Goal: Find specific page/section: Find specific page/section

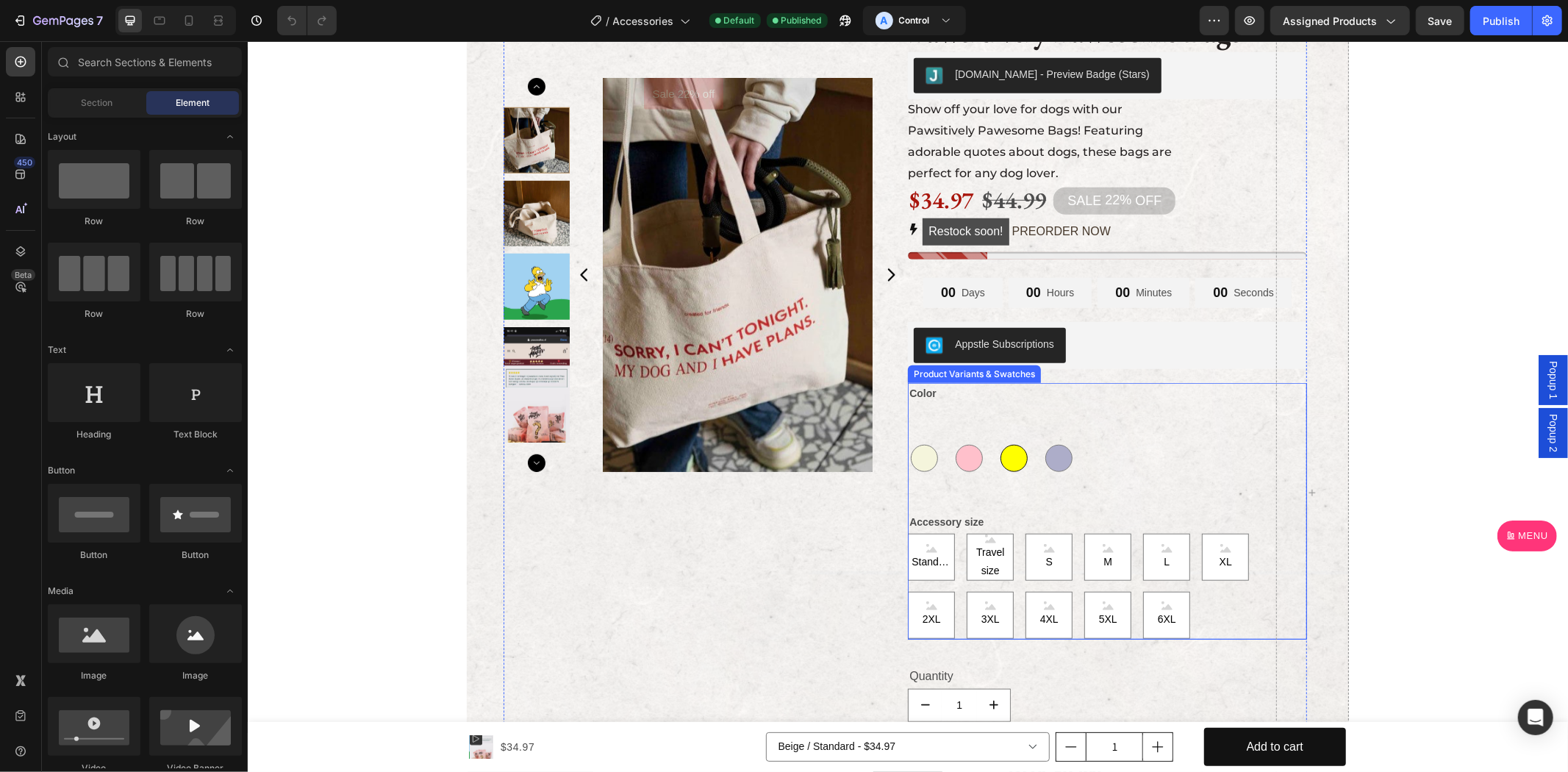
scroll to position [953, 0]
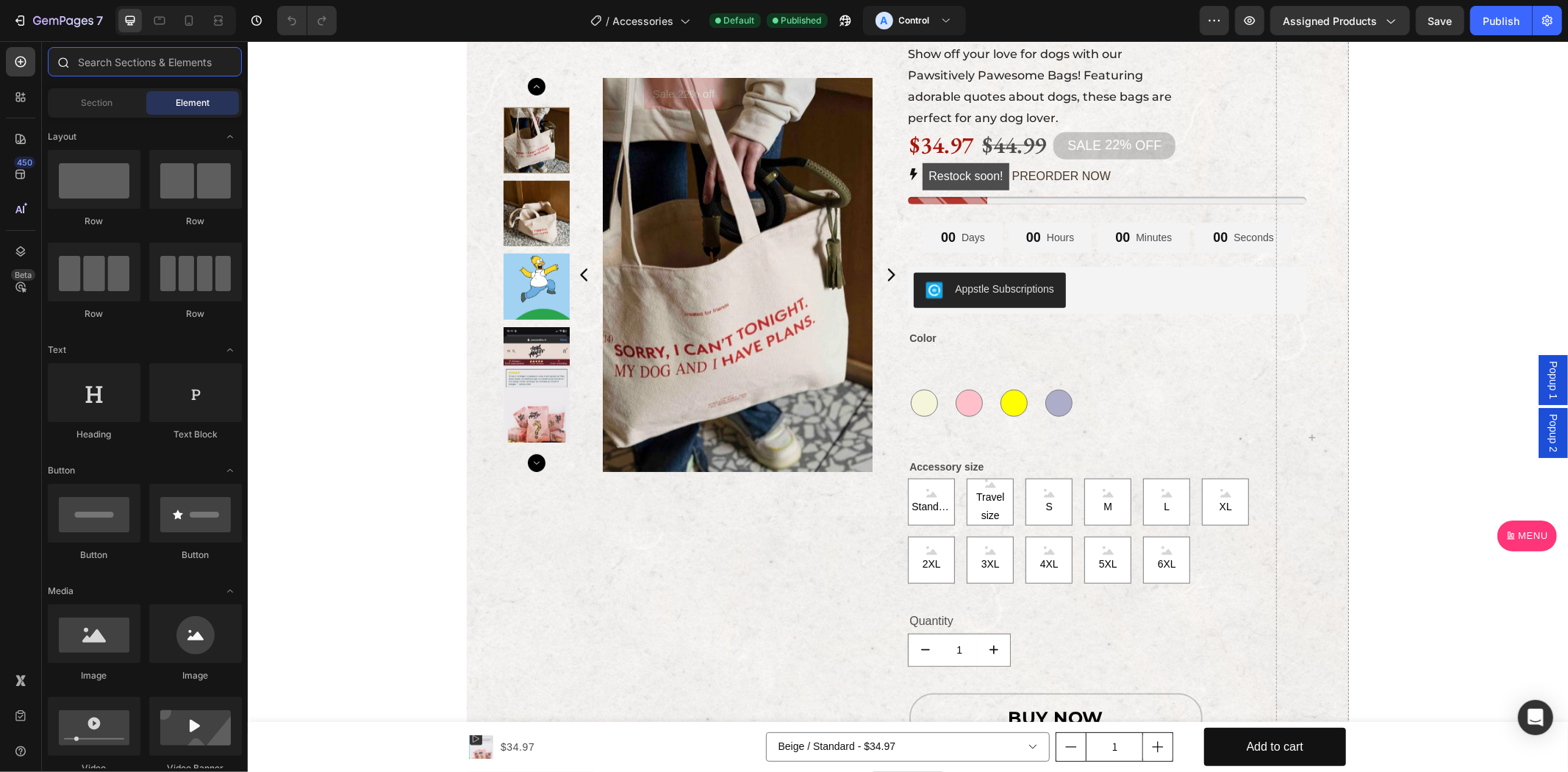
click at [128, 50] on input "text" at bounding box center [144, 61] width 194 height 29
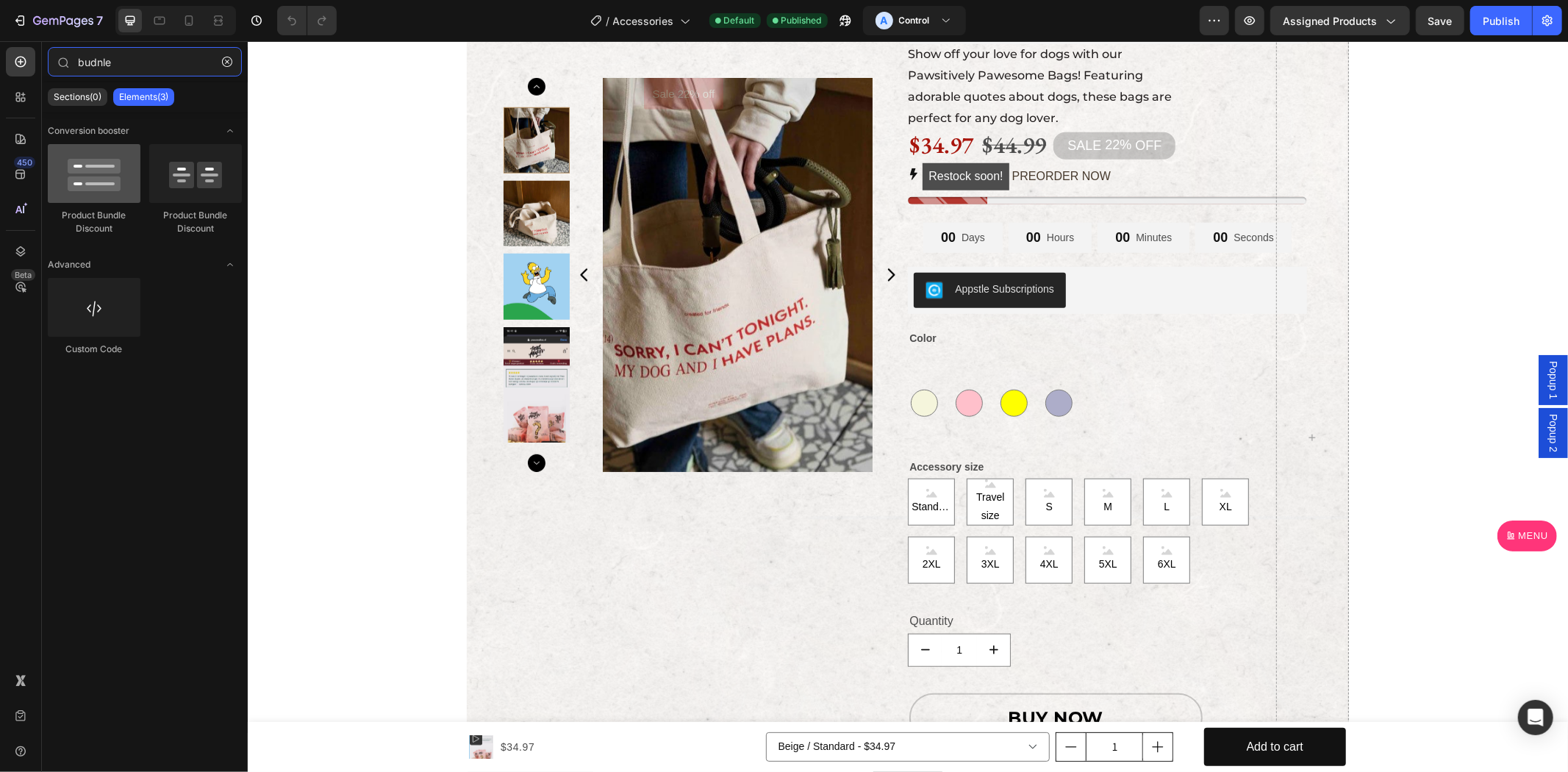
type input "budnle"
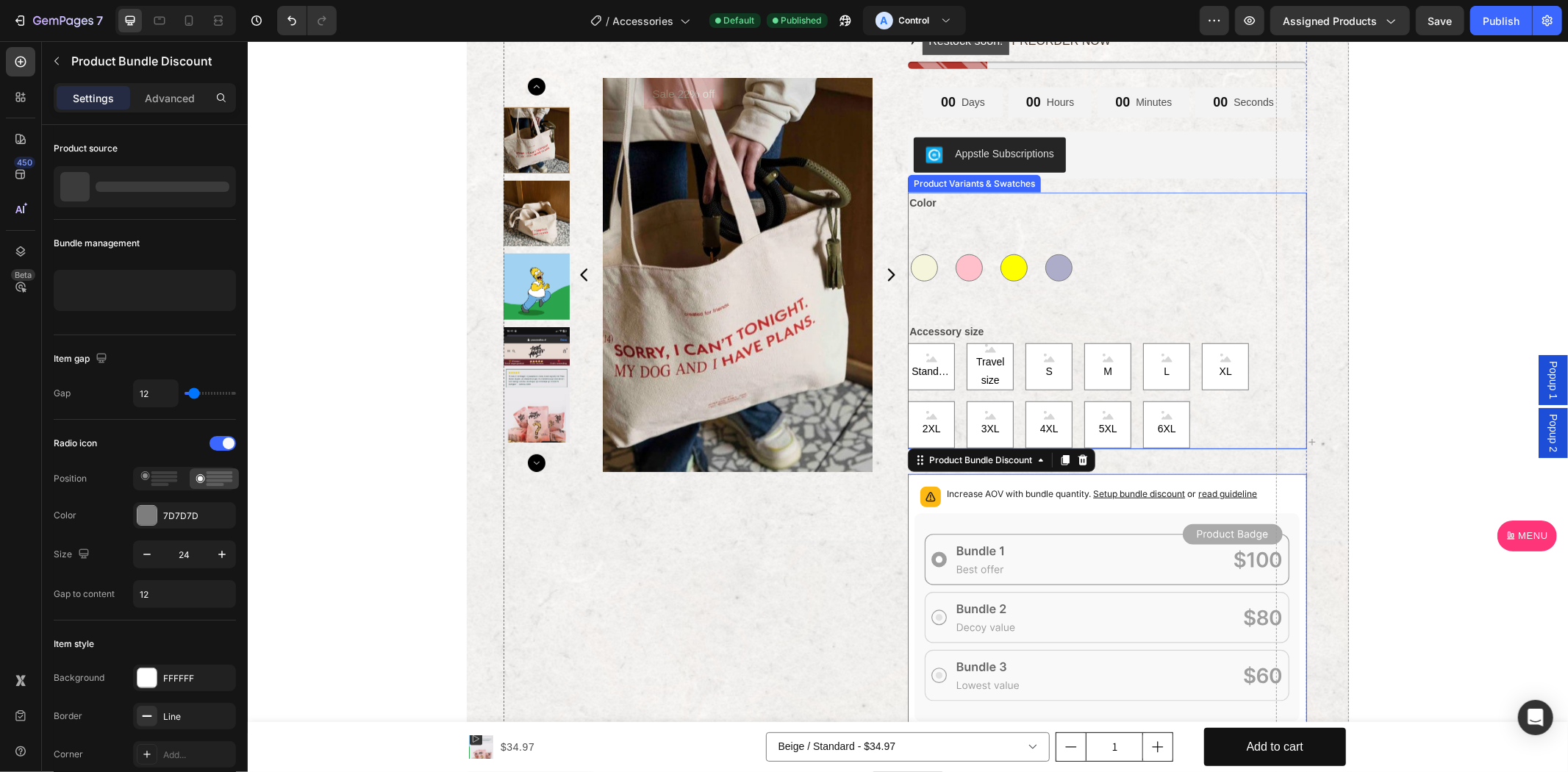
scroll to position [1089, 0]
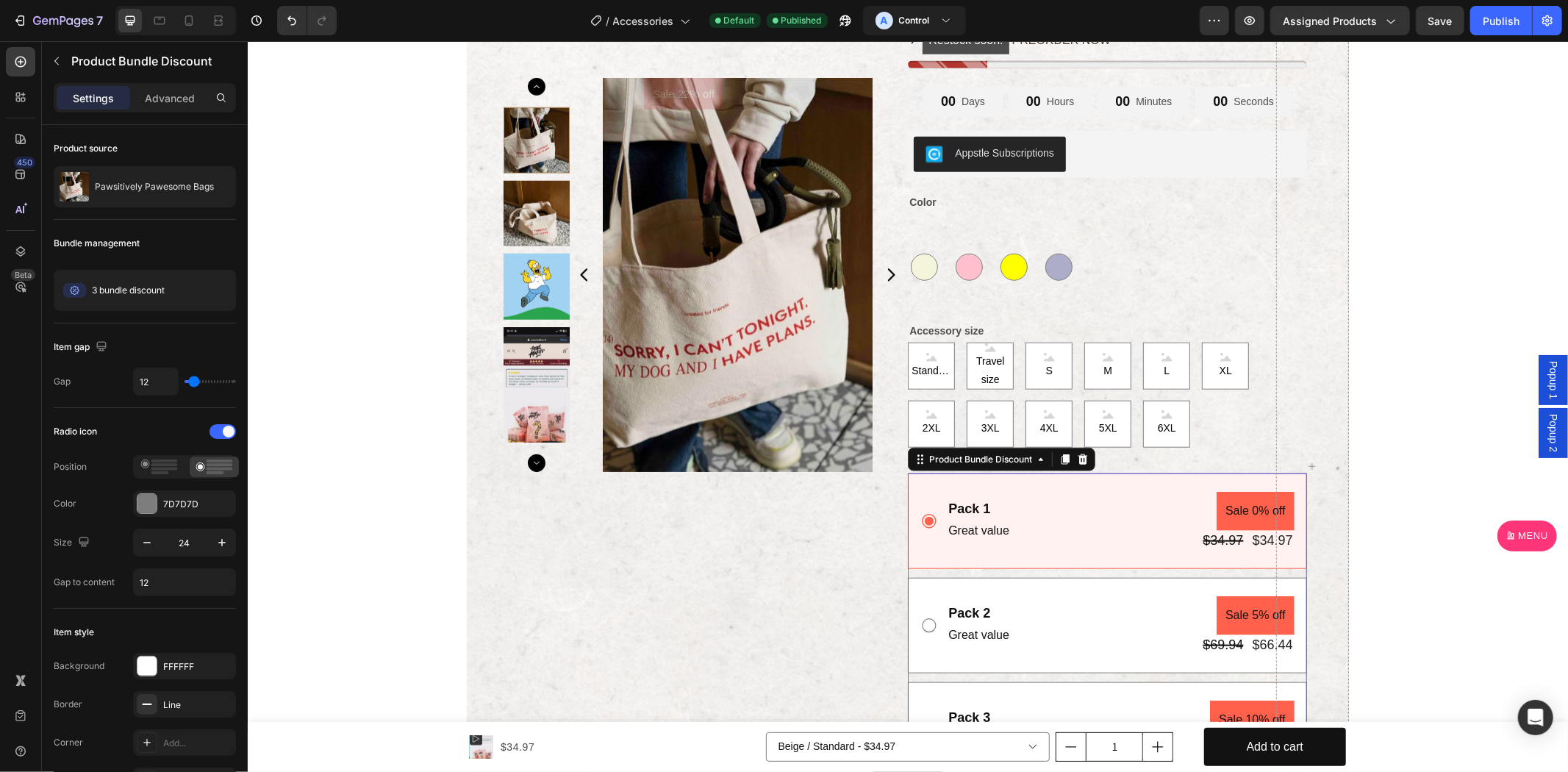
click at [993, 554] on div "Pack 1 Text Block Great value Text Block Sale 0% off Product Badge $34.97 Produ…" at bounding box center [1106, 521] width 399 height 96
click at [968, 514] on div "Text Block" at bounding box center [974, 510] width 56 height 18
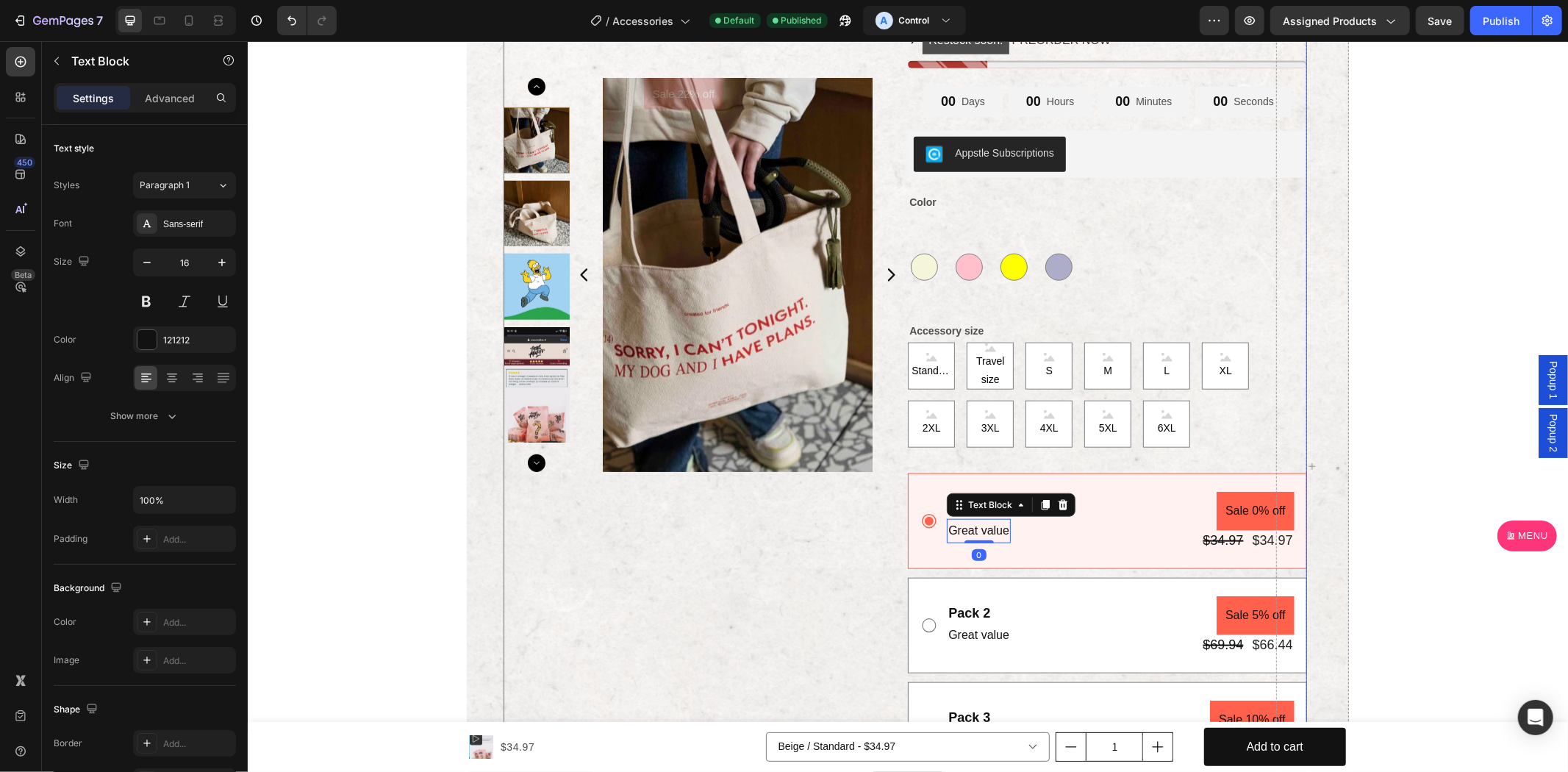
click at [797, 505] on div "Sale 22% off Product Badge Product Images" at bounding box center [702, 492] width 399 height 1396
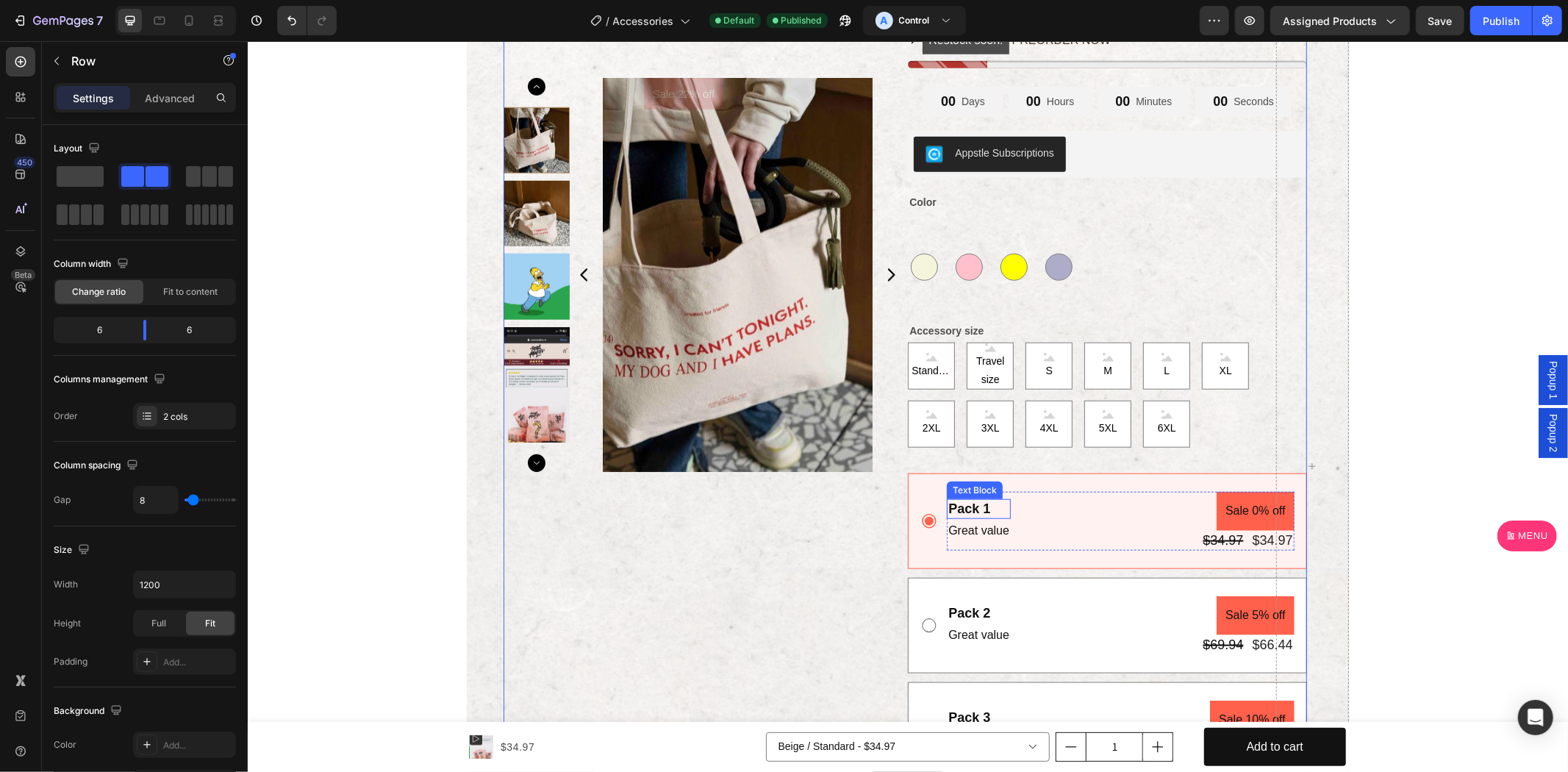
click at [949, 498] on div "Pack 1 Text Block" at bounding box center [978, 508] width 64 height 19
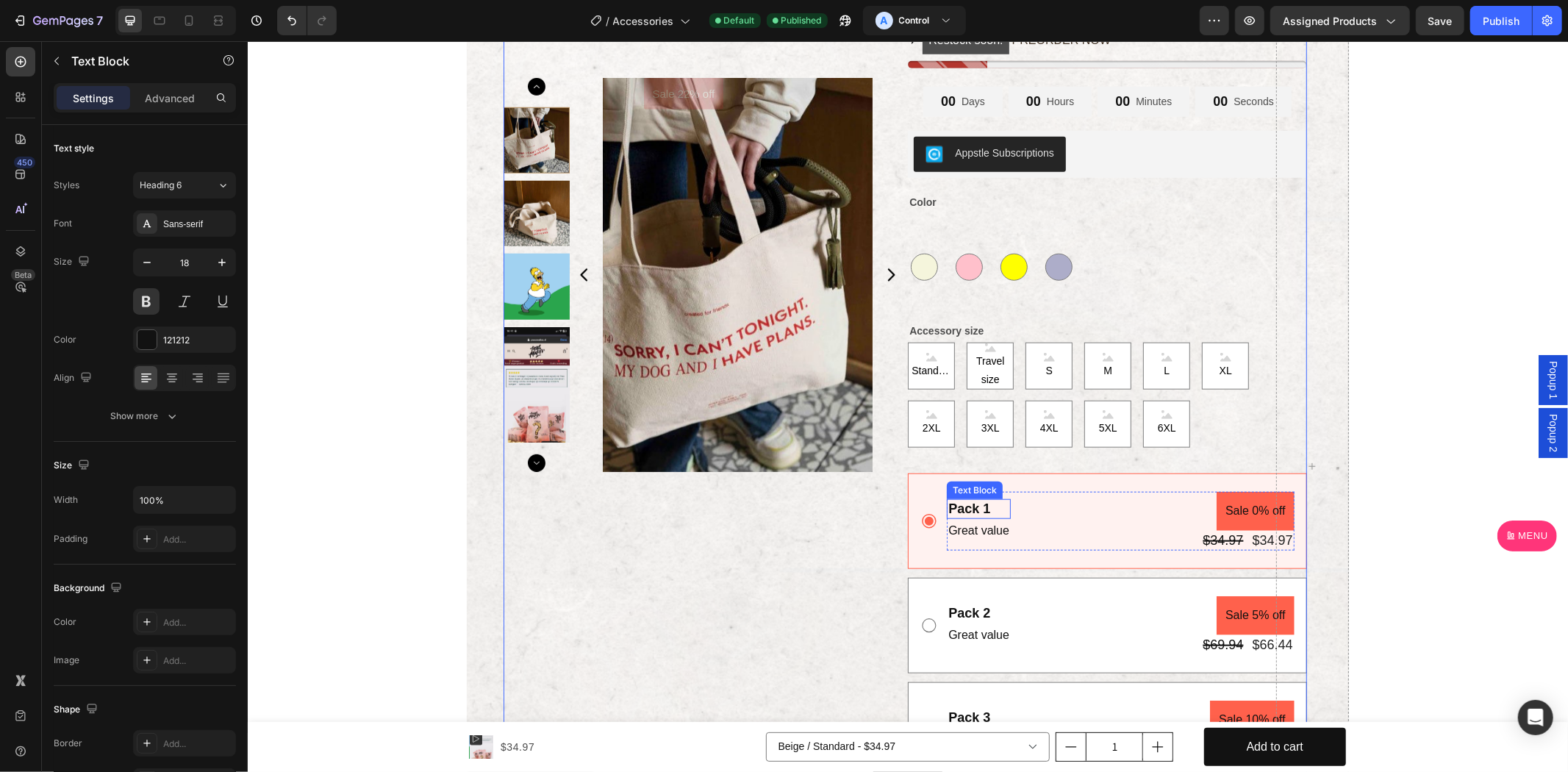
click at [949, 498] on div "Pack 1" at bounding box center [978, 508] width 64 height 19
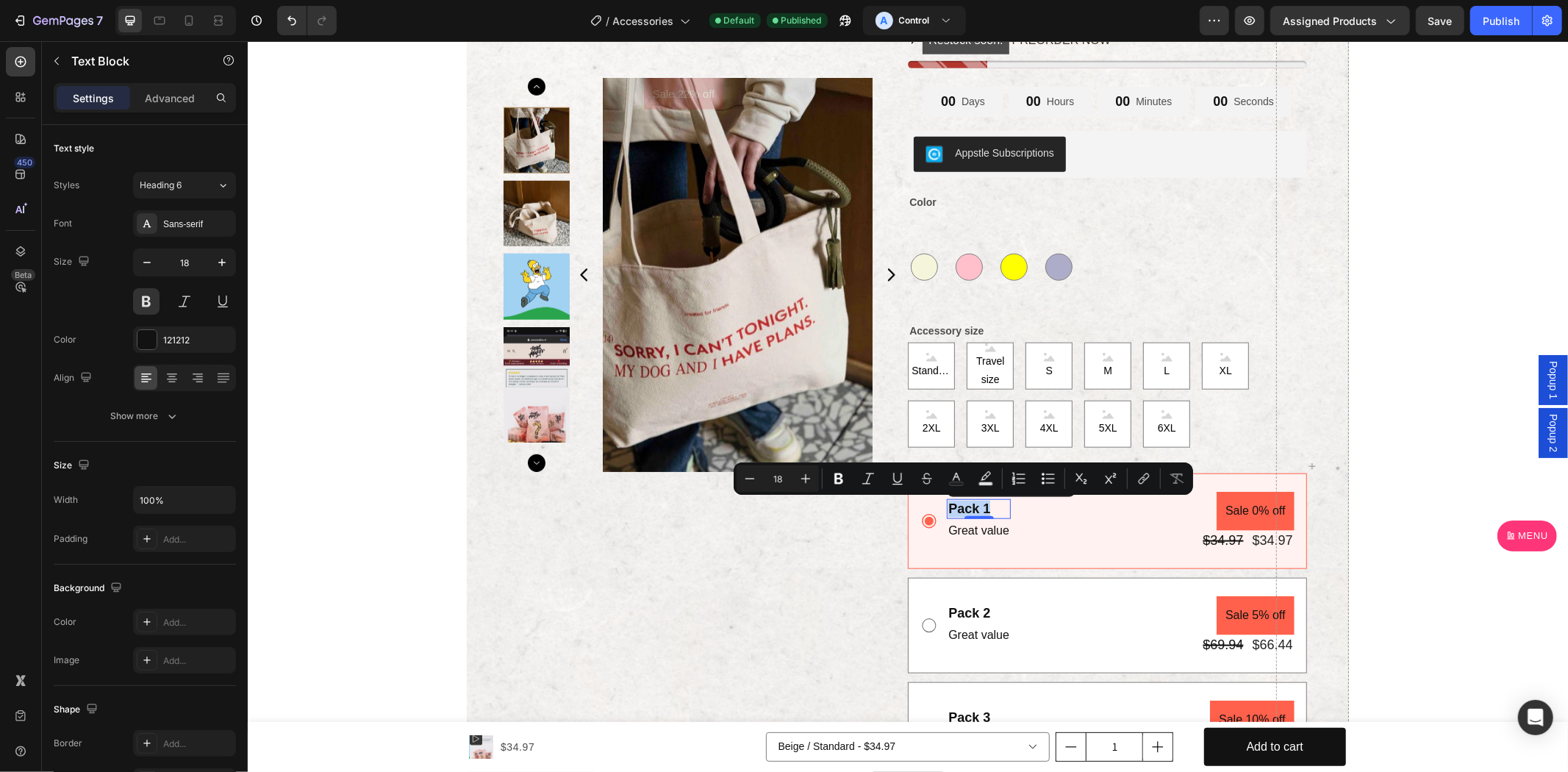
click at [736, 531] on div "Sale 22% off Product Badge Product Images" at bounding box center [702, 492] width 399 height 1396
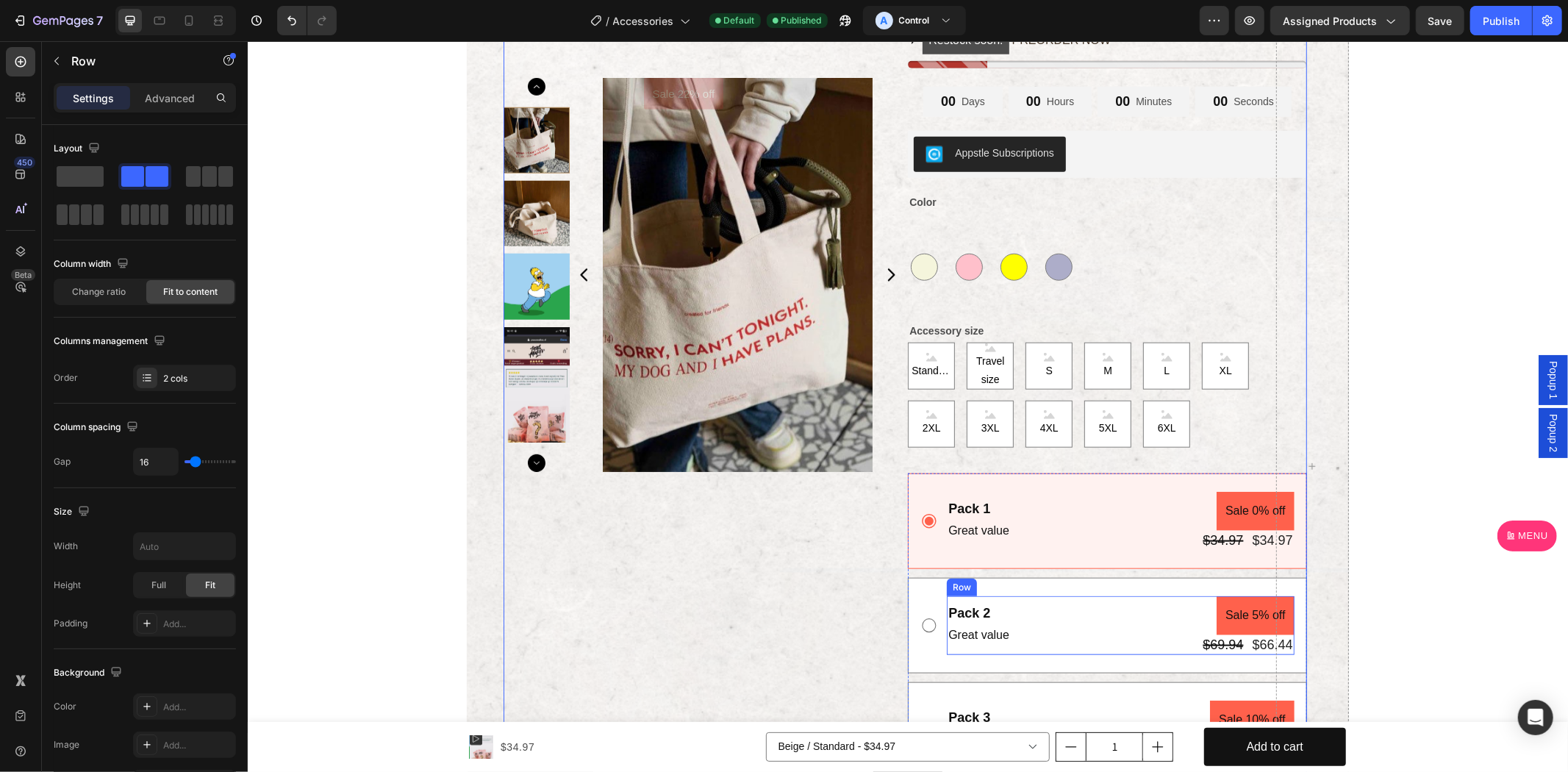
click at [1074, 623] on div "Pack 2 Text Block Great value Text Block Sale 5% off Product Badge $69.94 Produ…" at bounding box center [1120, 625] width 347 height 58
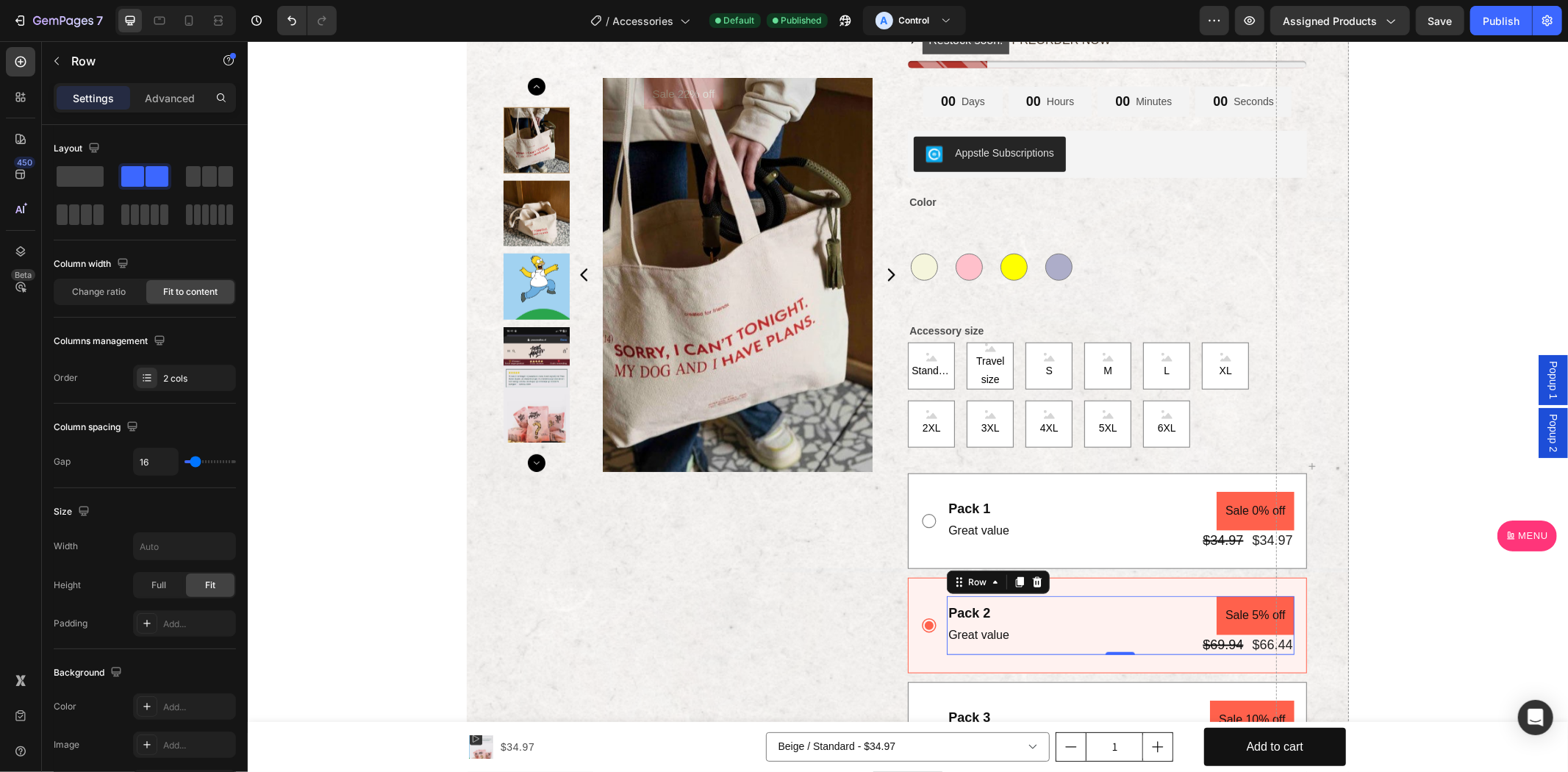
click at [1090, 588] on div "Pack 2 Text Block Great value Text Block Sale 5% off Product Badge $69.94 Produ…" at bounding box center [1106, 625] width 399 height 96
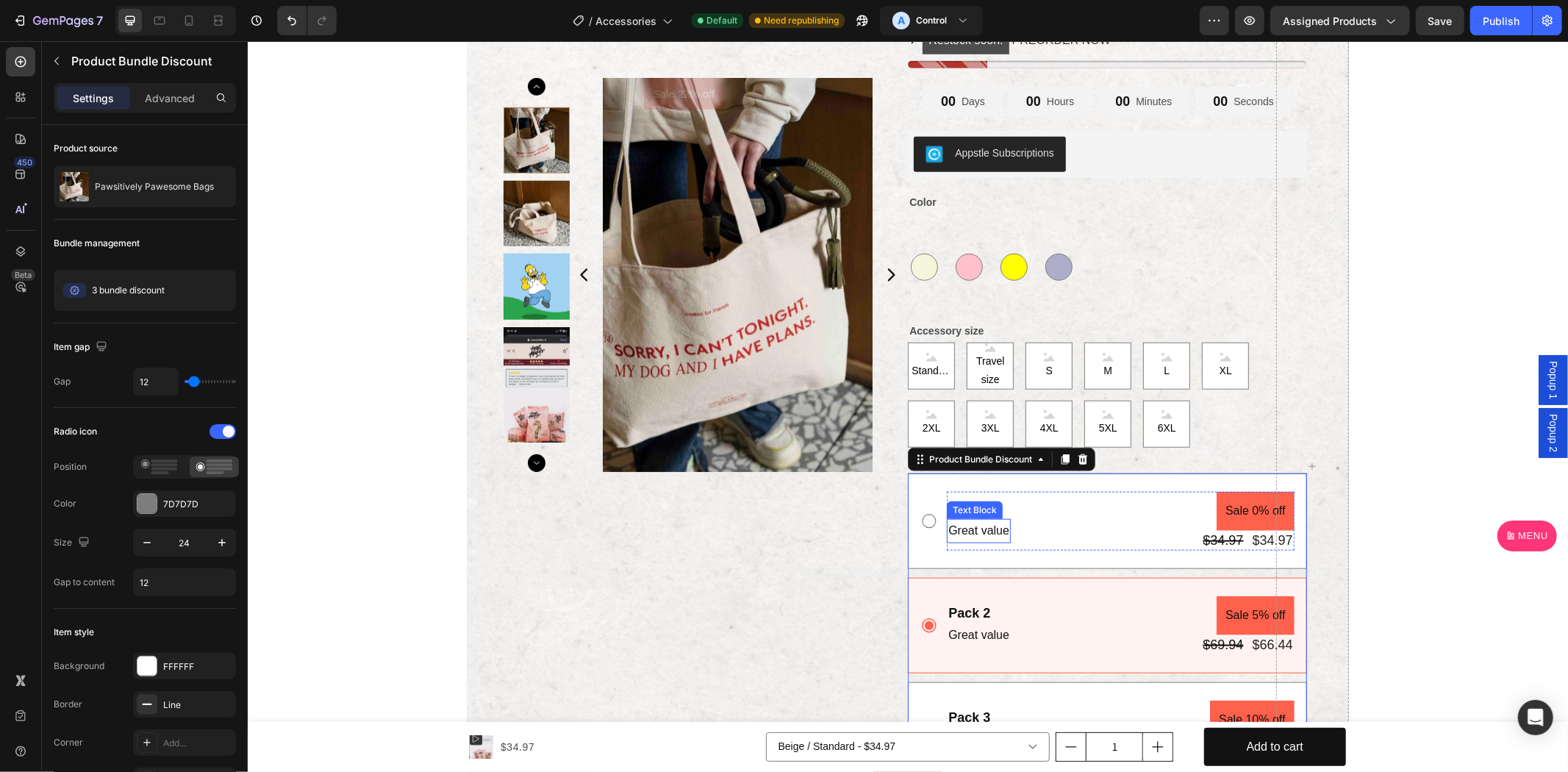
click at [975, 513] on div "Text Block" at bounding box center [974, 510] width 50 height 14
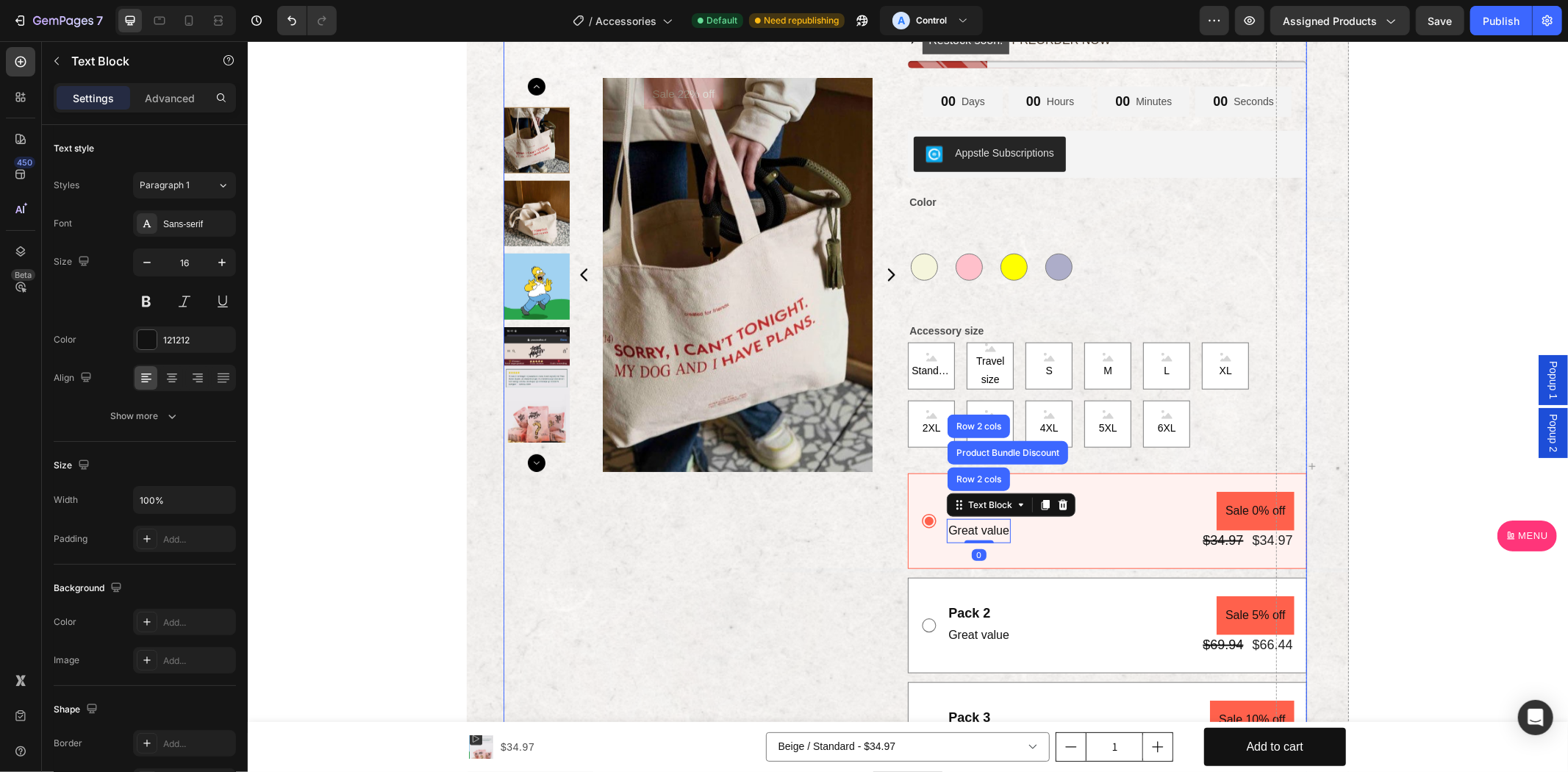
click at [813, 509] on div "Sale 22% off Product Badge Product Images" at bounding box center [702, 492] width 399 height 1396
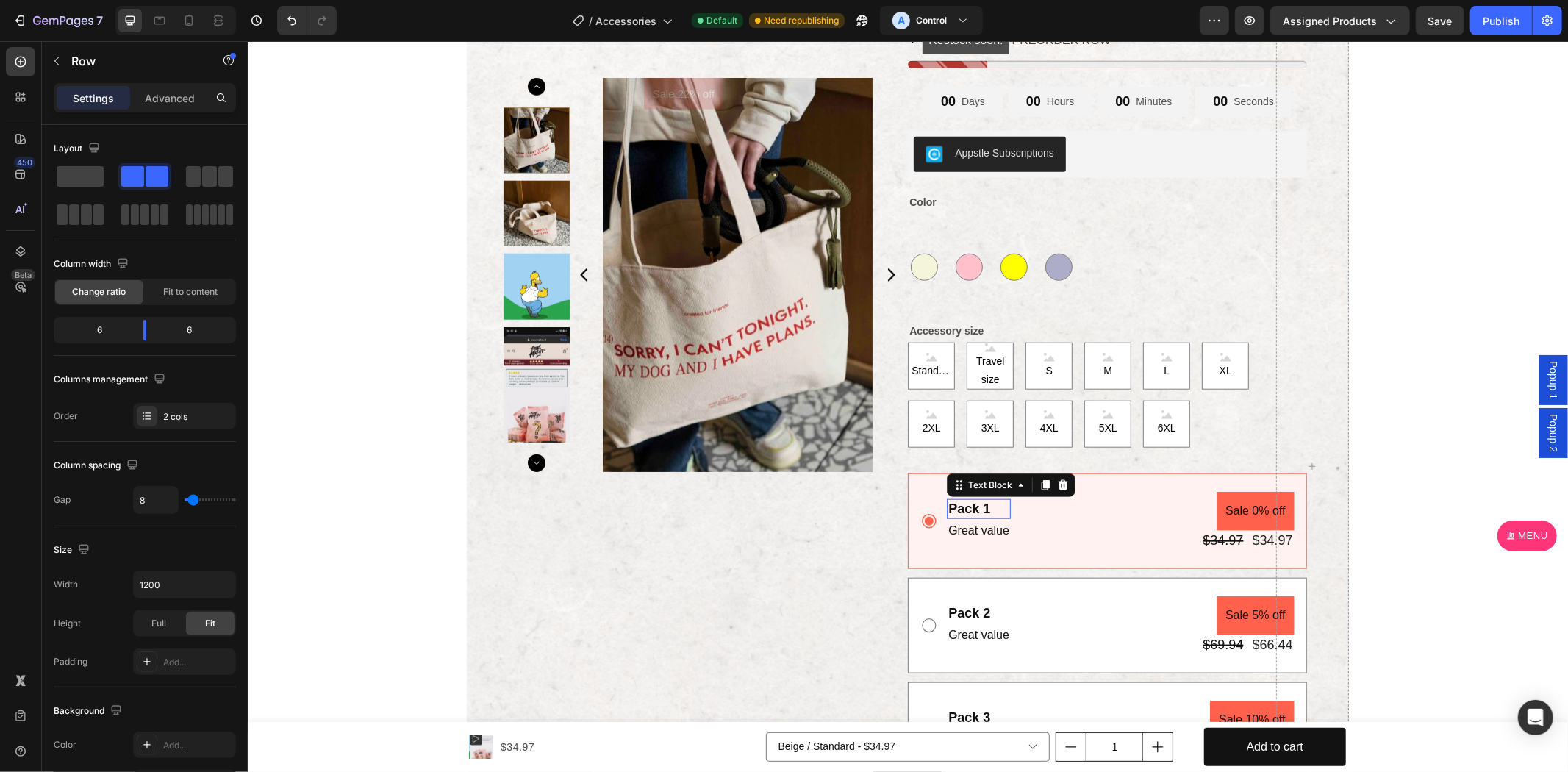
click at [962, 507] on p "Pack 1" at bounding box center [977, 508] width 61 height 17
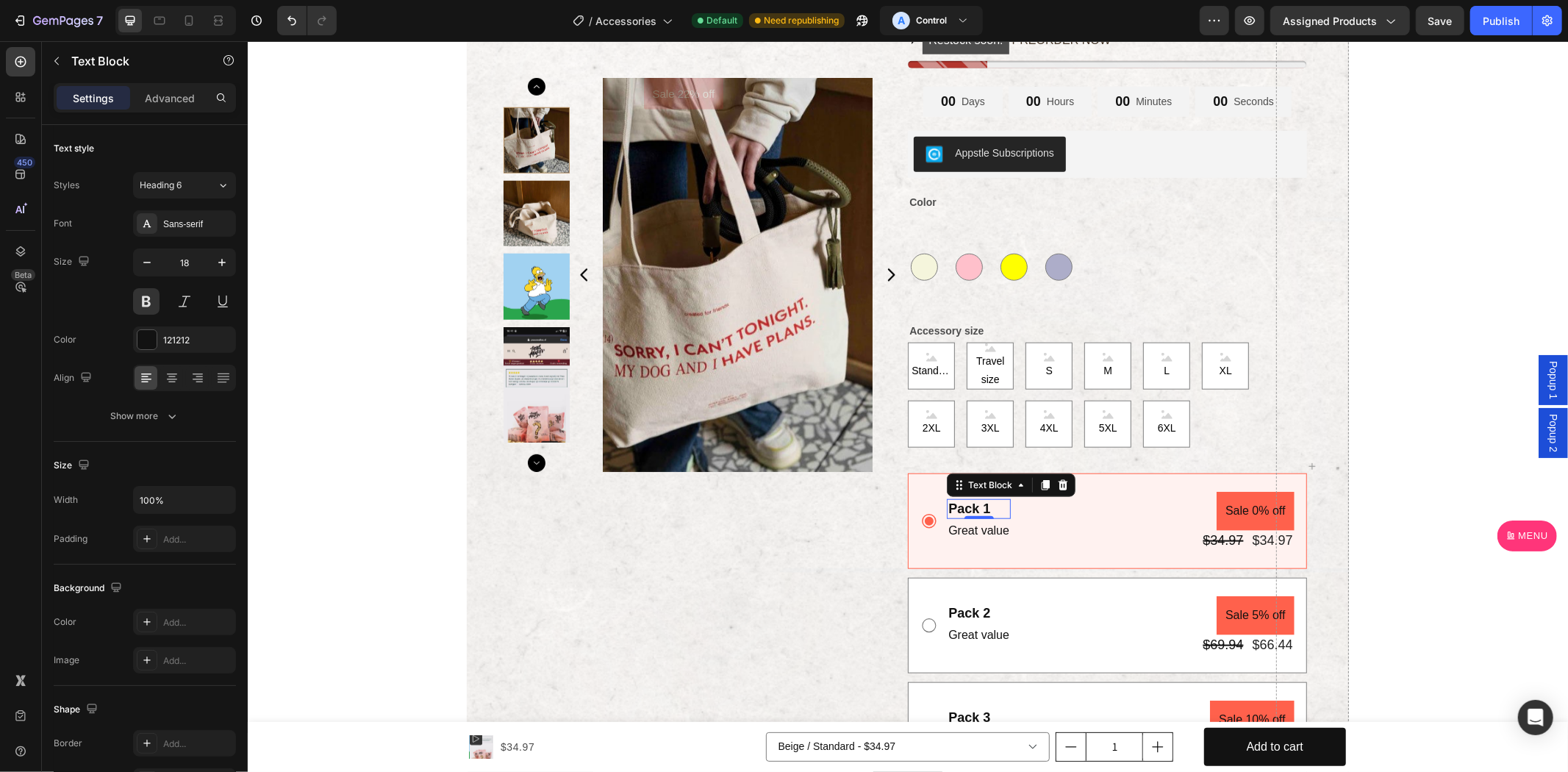
click at [962, 507] on p "Pack 1" at bounding box center [977, 508] width 61 height 17
